Goal: Information Seeking & Learning: Learn about a topic

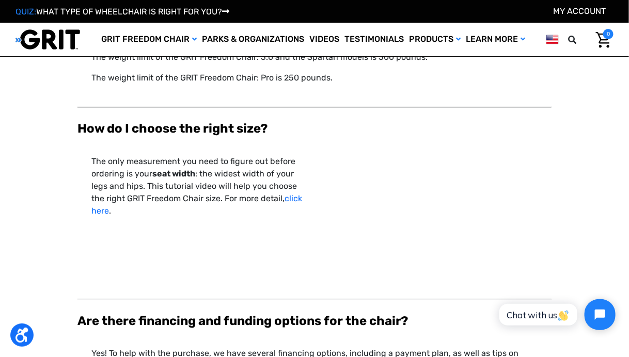
scroll to position [2580, 0]
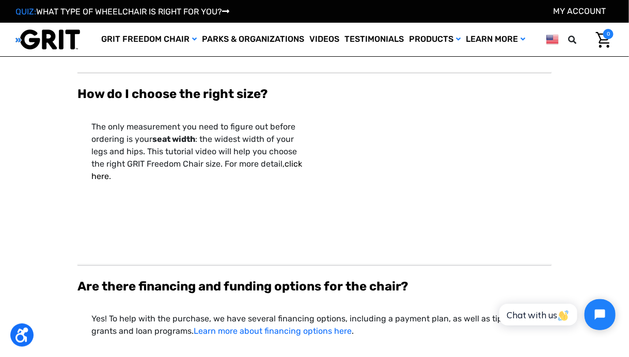
click at [293, 159] on link "click here" at bounding box center [196, 170] width 211 height 22
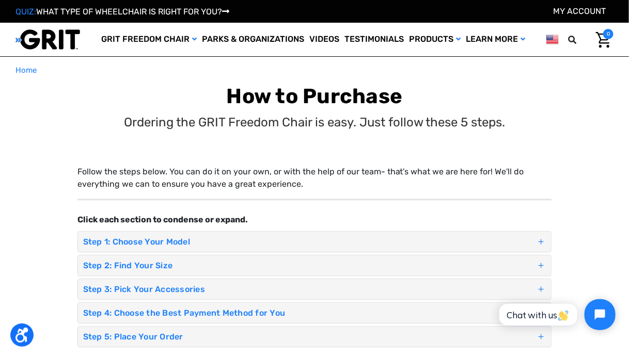
click at [154, 261] on h4 "Step 2: Find Your Size" at bounding box center [309, 266] width 453 height 10
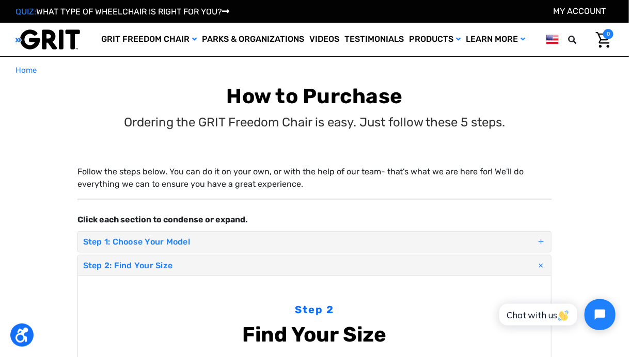
click at [150, 237] on h4 "Step 1: Choose Your Model" at bounding box center [309, 242] width 453 height 10
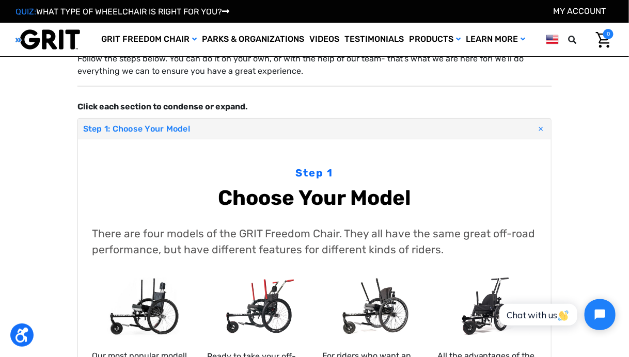
scroll to position [61, 0]
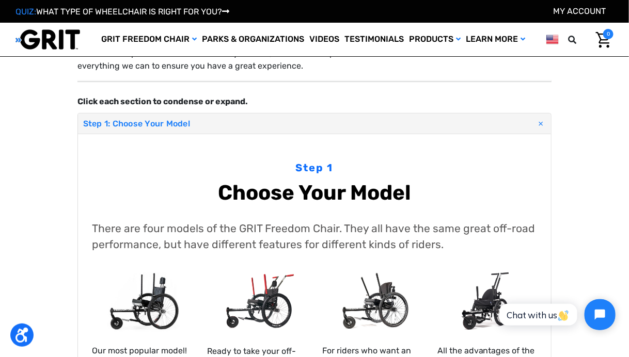
click at [161, 312] on img at bounding box center [142, 301] width 100 height 66
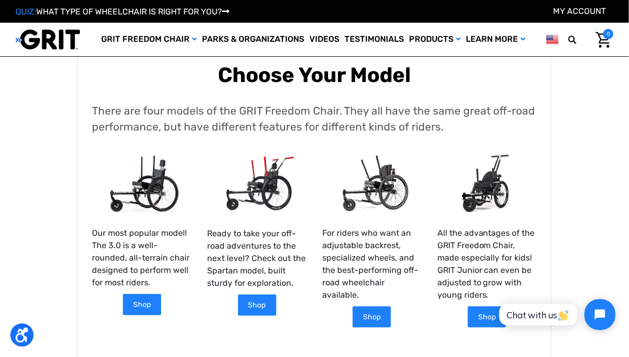
scroll to position [199, 0]
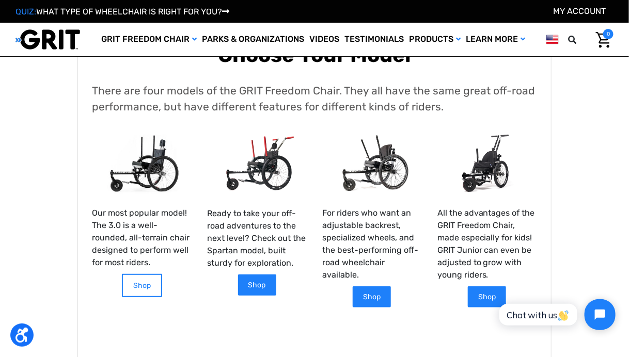
click at [132, 291] on link "Shop" at bounding box center [142, 285] width 40 height 23
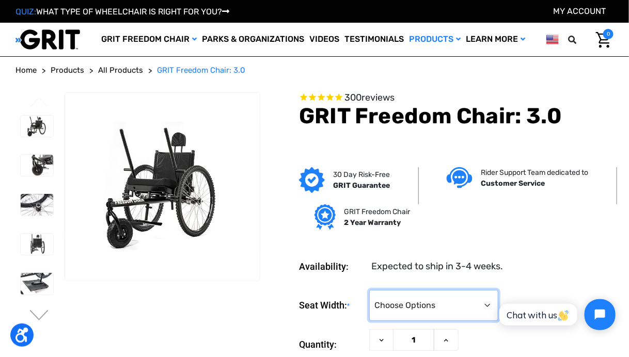
click at [488, 305] on select "Choose Options 16" 18" 20"" at bounding box center [433, 305] width 129 height 31
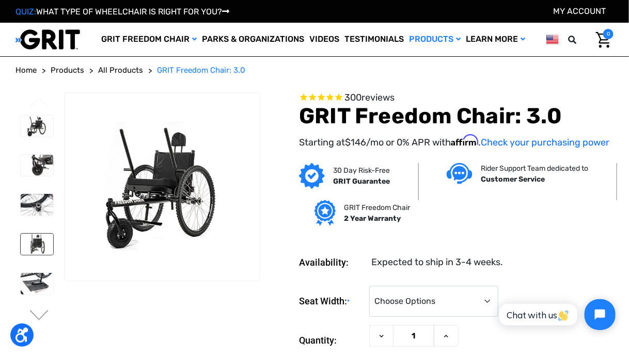
click at [36, 244] on img at bounding box center [37, 244] width 33 height 21
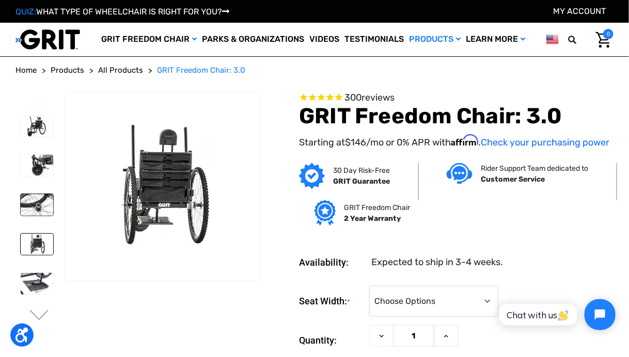
click at [34, 212] on img at bounding box center [37, 204] width 33 height 21
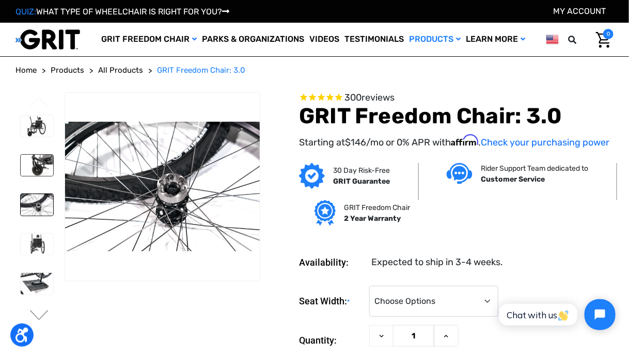
click at [37, 165] on img at bounding box center [37, 165] width 33 height 21
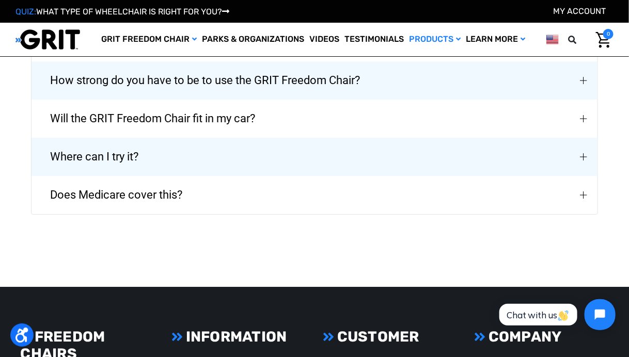
scroll to position [2452, 0]
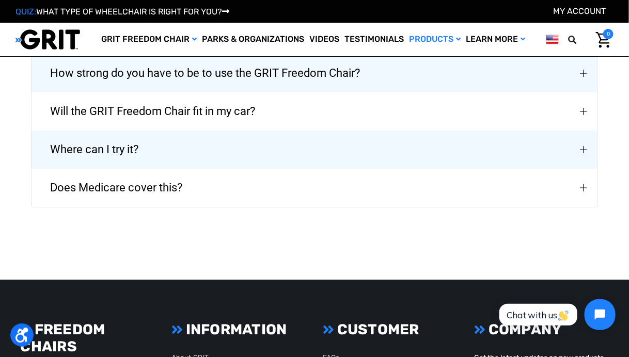
click at [124, 147] on span "Where can I try it?" at bounding box center [94, 149] width 119 height 37
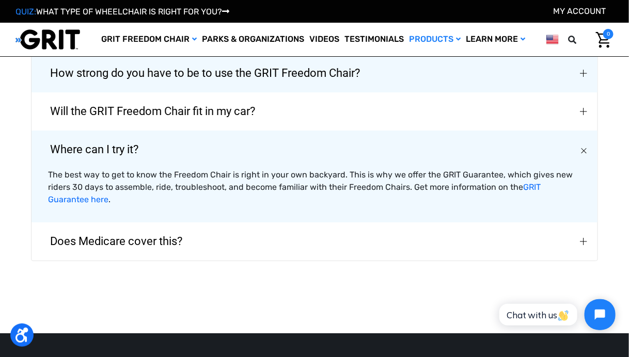
click at [154, 243] on span "Does Medicare cover this?" at bounding box center [116, 241] width 163 height 37
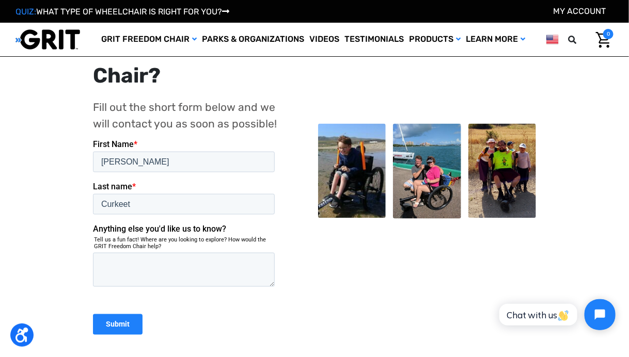
scroll to position [332, 0]
